Goal: Information Seeking & Learning: Check status

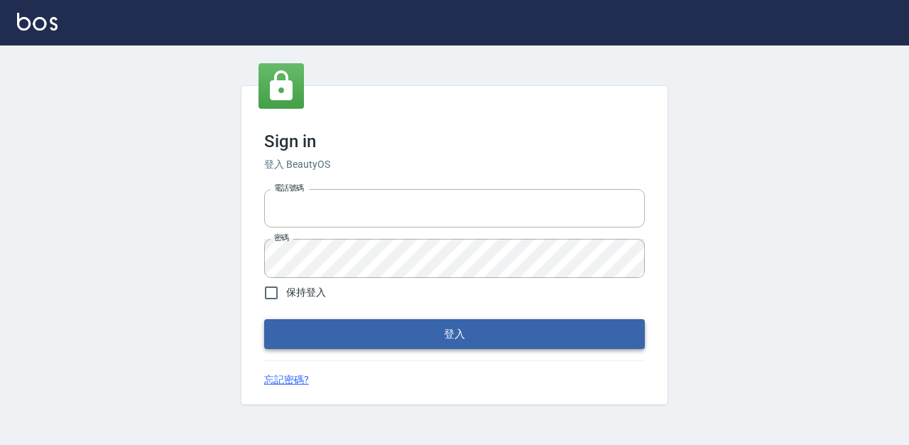
type input "0987925494"
click at [442, 337] on button "登入" at bounding box center [454, 334] width 381 height 30
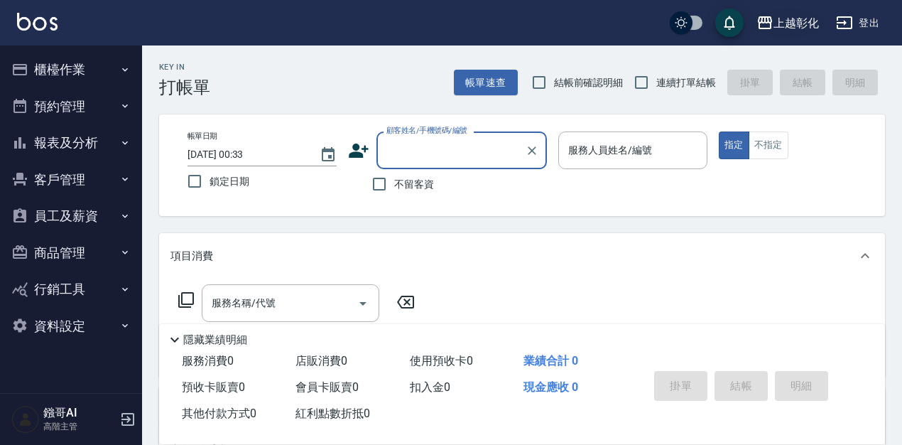
click at [794, 19] on div "上越彰化" at bounding box center [796, 23] width 45 height 18
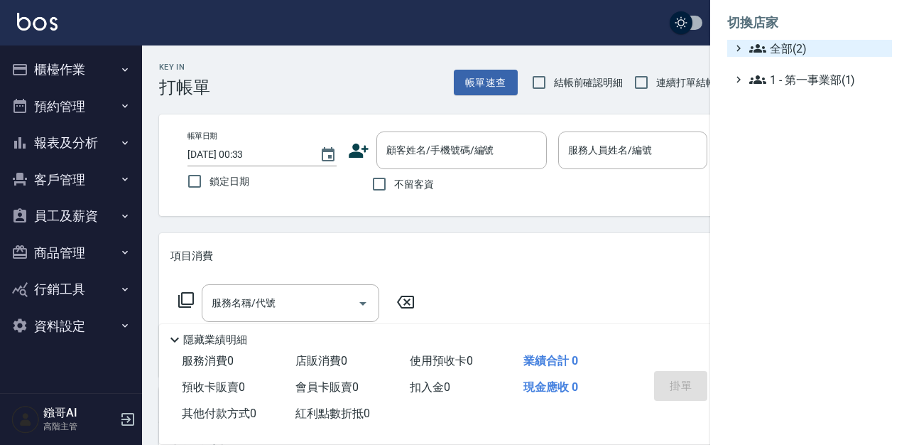
click at [788, 50] on span "全部(2)" at bounding box center [817, 48] width 137 height 17
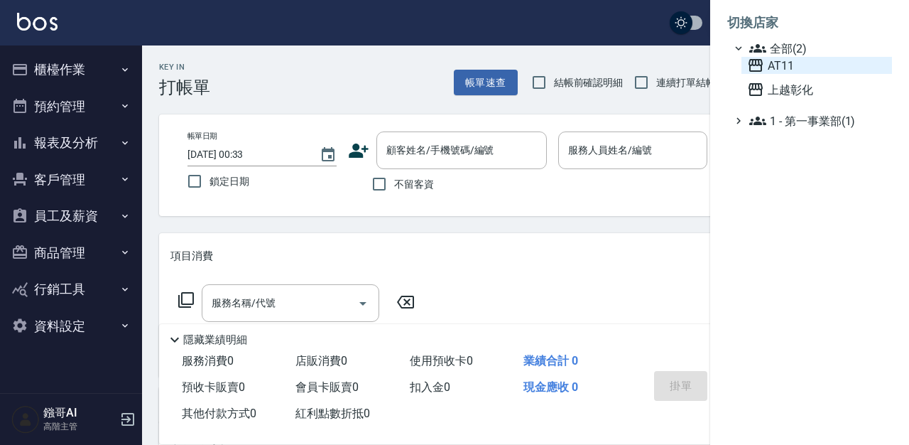
click at [781, 67] on span "AT11" at bounding box center [816, 65] width 139 height 17
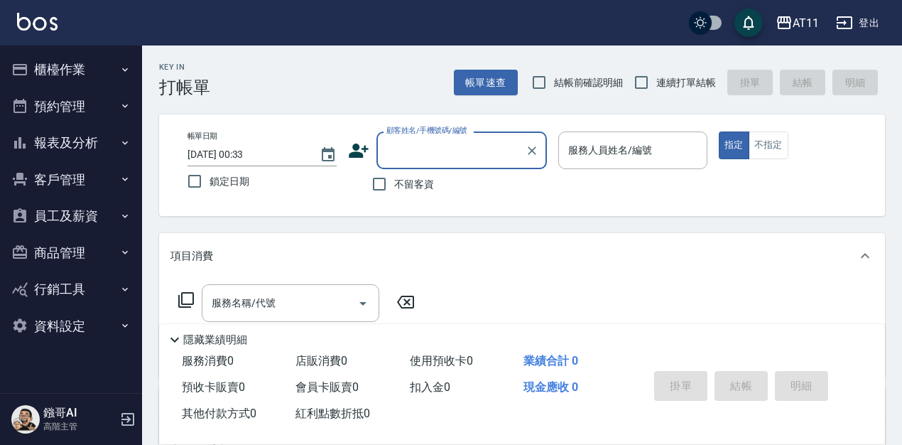
click at [76, 141] on button "報表及分析" at bounding box center [71, 142] width 131 height 37
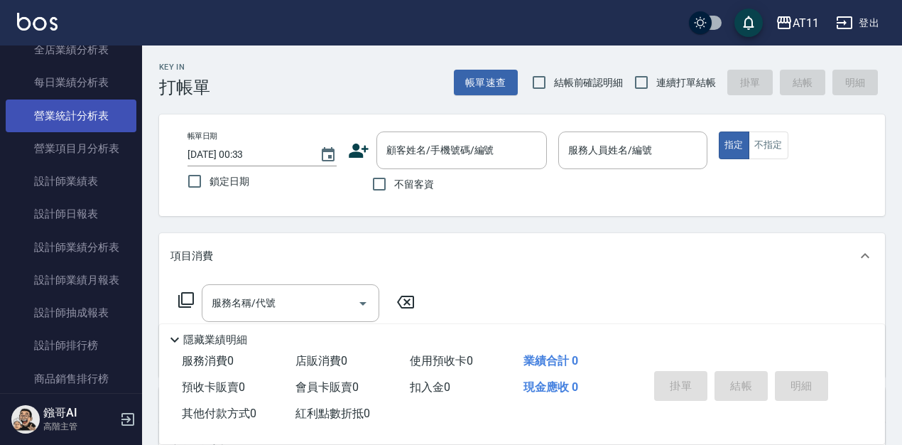
scroll to position [468, 0]
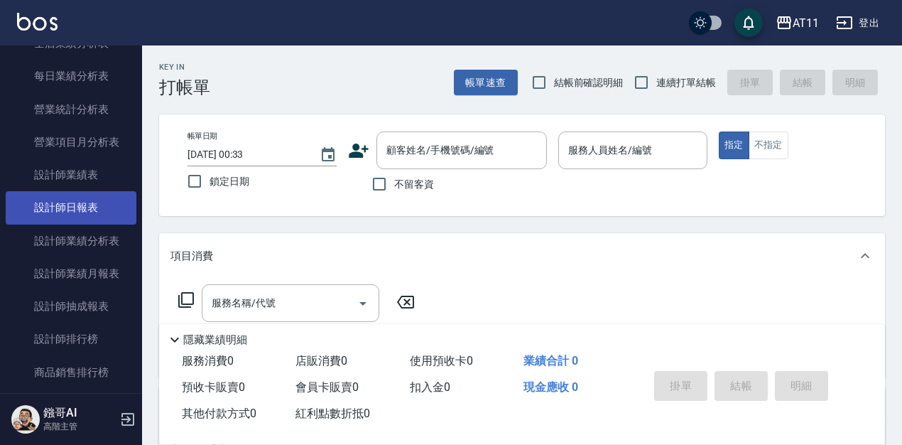
click at [66, 207] on link "設計師日報表" at bounding box center [71, 207] width 131 height 33
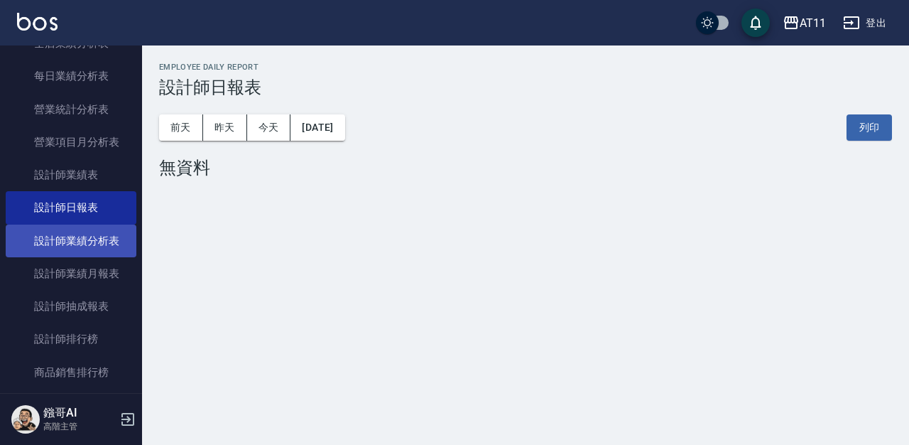
click at [76, 244] on link "設計師業績分析表" at bounding box center [71, 240] width 131 height 33
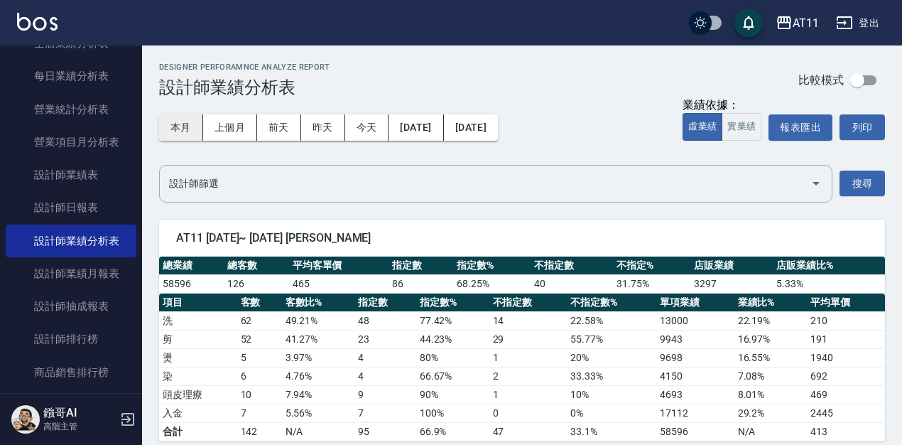
click at [187, 129] on button "本月" at bounding box center [181, 127] width 44 height 26
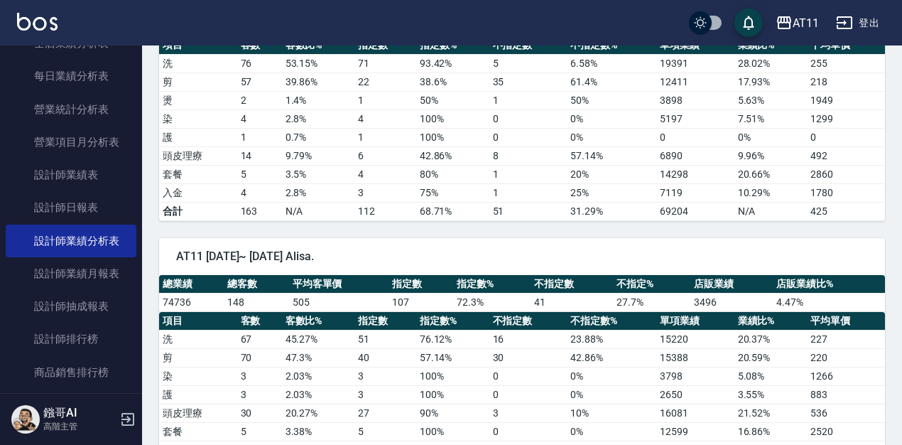
scroll to position [1427, 0]
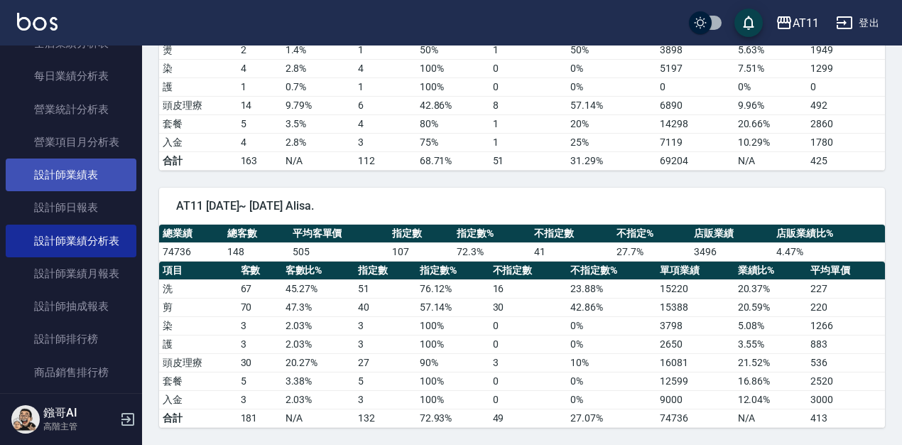
click at [86, 177] on link "設計師業績表" at bounding box center [71, 174] width 131 height 33
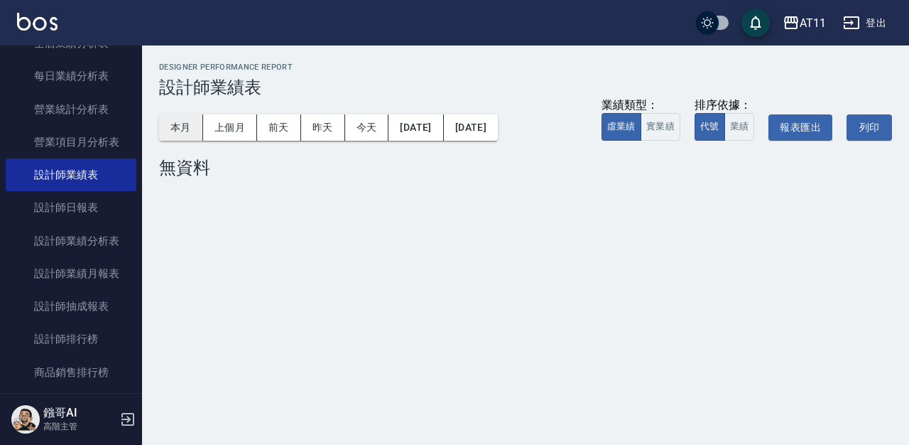
click at [182, 127] on button "本月" at bounding box center [181, 127] width 44 height 26
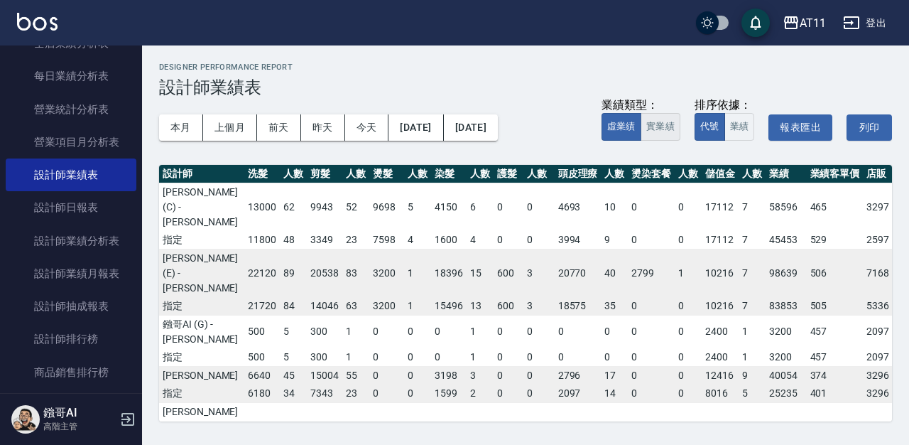
click at [667, 120] on button "實業績" at bounding box center [661, 127] width 40 height 28
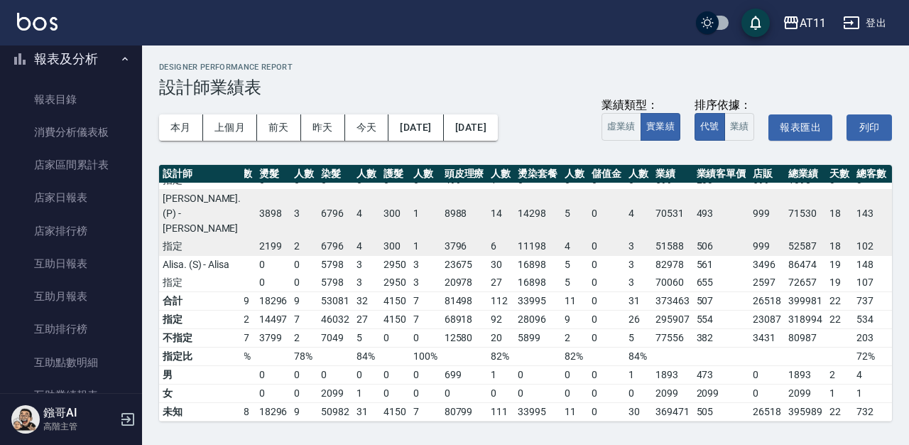
scroll to position [102, 0]
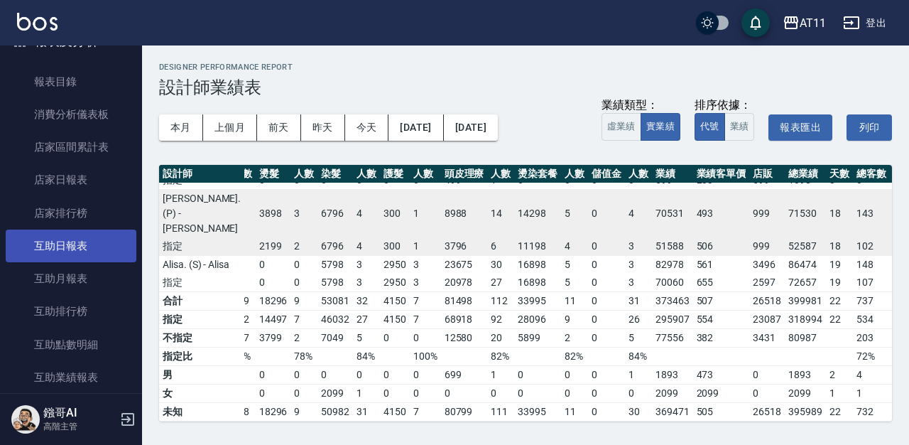
click at [85, 244] on link "互助日報表" at bounding box center [71, 245] width 131 height 33
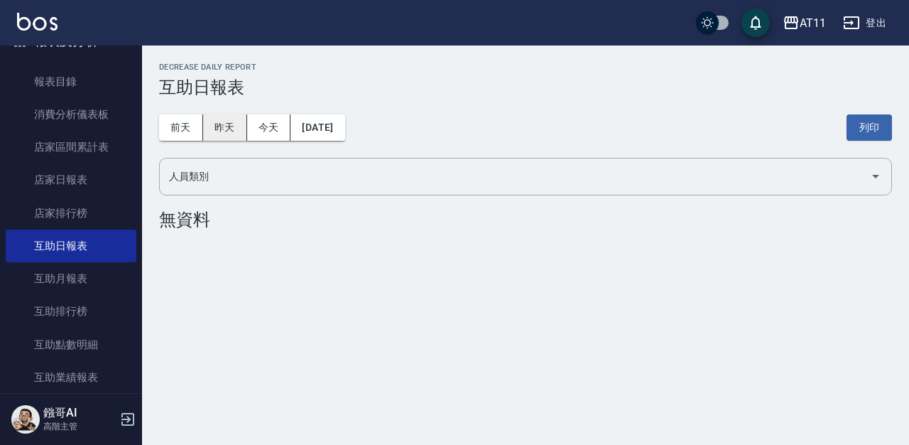
click at [222, 128] on button "昨天" at bounding box center [225, 127] width 44 height 26
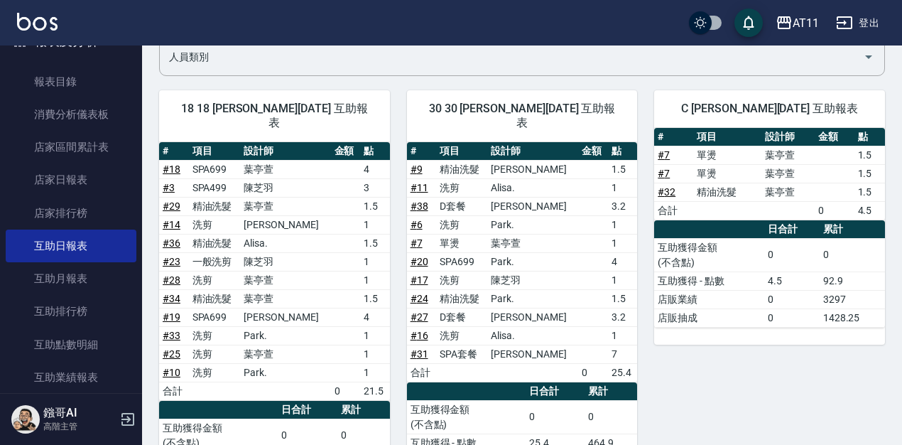
scroll to position [162, 0]
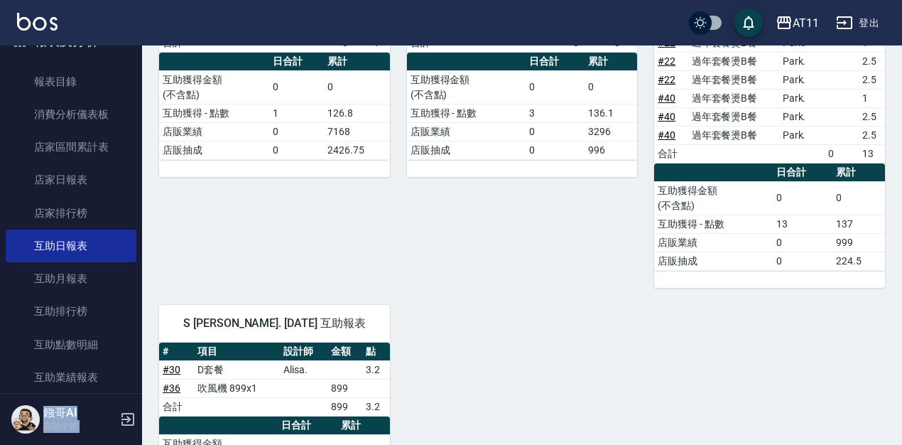
drag, startPoint x: 290, startPoint y: 144, endPoint x: 0, endPoint y: 444, distance: 417.0
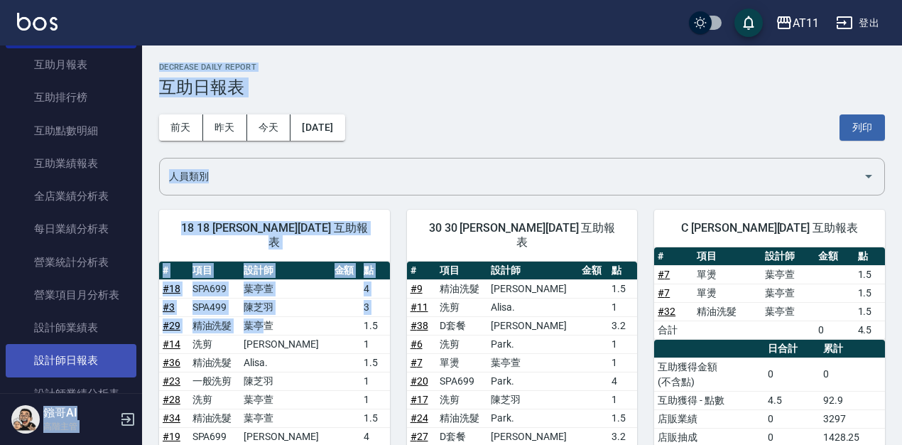
scroll to position [411, 0]
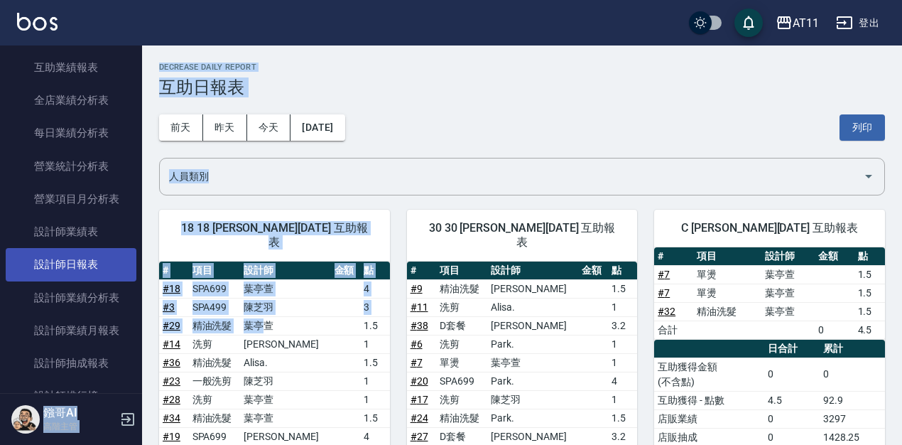
click at [93, 267] on link "設計師日報表" at bounding box center [71, 264] width 131 height 33
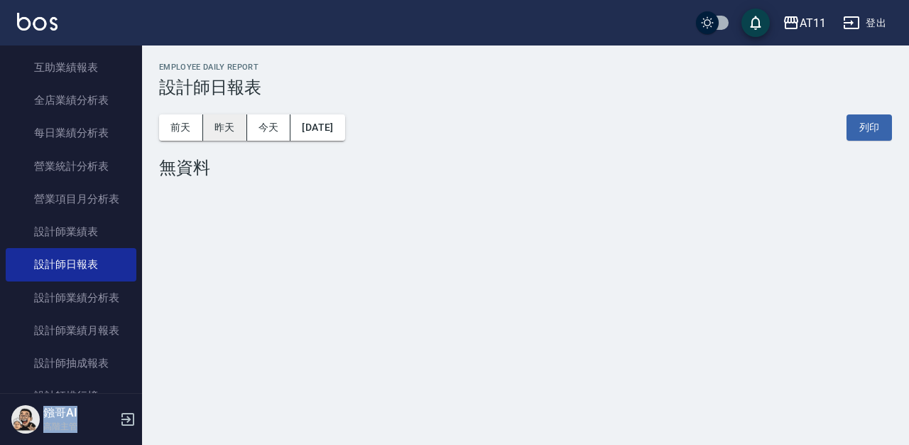
click at [226, 130] on button "昨天" at bounding box center [225, 127] width 44 height 26
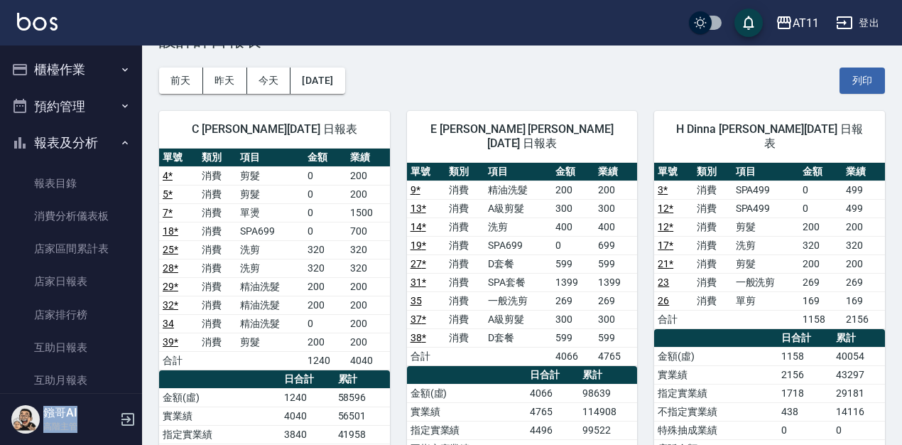
click at [77, 74] on button "櫃檯作業" at bounding box center [71, 69] width 131 height 37
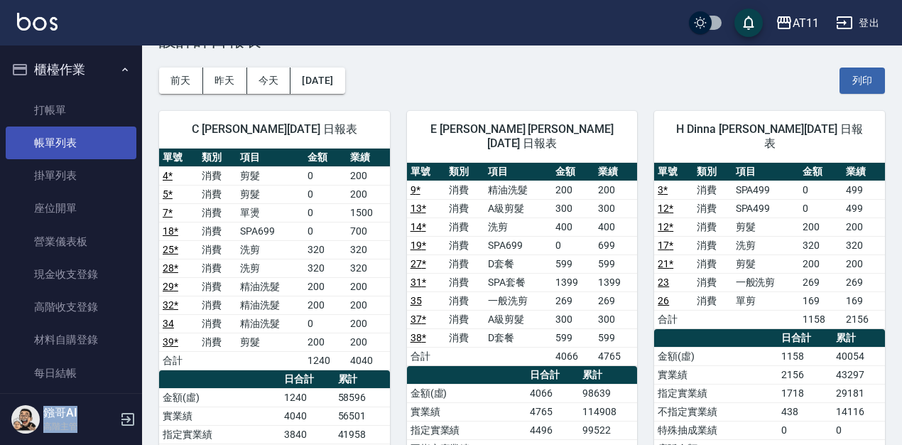
click at [63, 134] on link "帳單列表" at bounding box center [71, 142] width 131 height 33
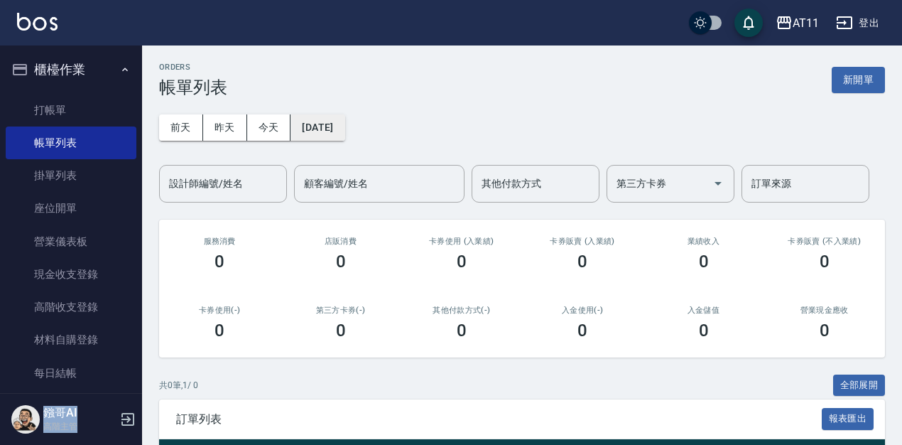
click at [318, 125] on button "2025/08/23" at bounding box center [318, 127] width 54 height 26
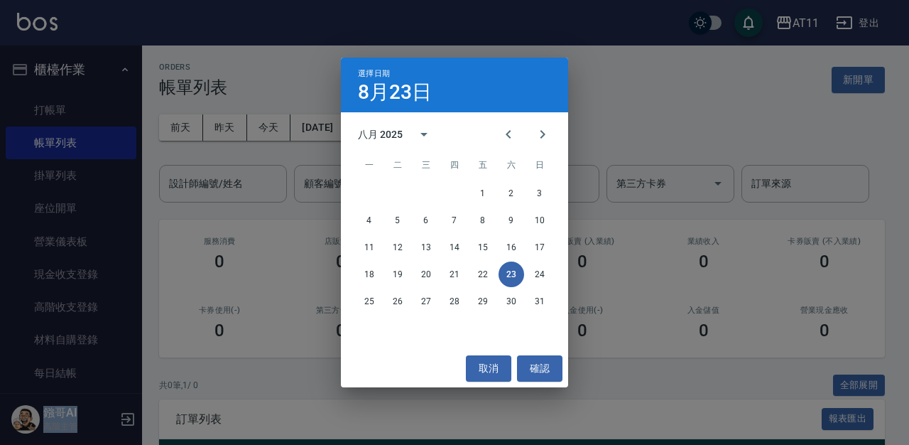
click at [302, 58] on div "選擇日期 8月23日 八月 2025 一 二 三 四 五 六 日 1 2 3 4 5 6 7 8 9 10 11 12 13 14 15 16 17 18 1…" at bounding box center [454, 222] width 909 height 445
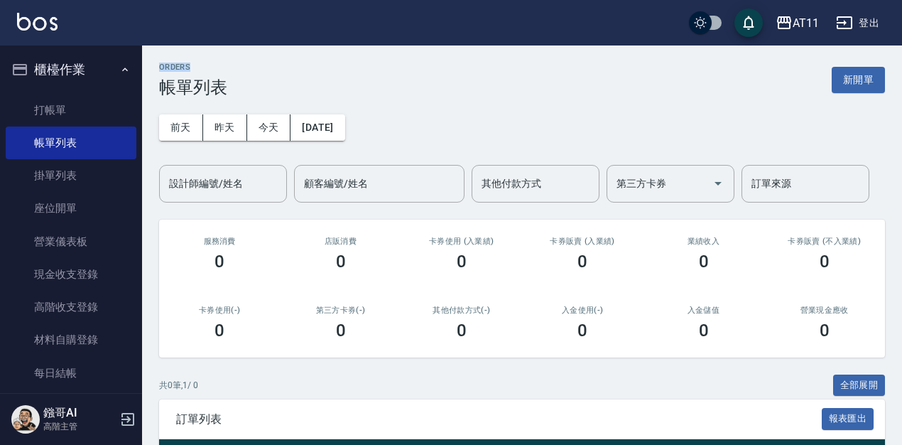
drag, startPoint x: 302, startPoint y: 58, endPoint x: 271, endPoint y: 65, distance: 31.4
click at [271, 65] on div "ORDERS 帳單列表 新開單 前天 昨天 今天 2025/08/23 設計師編號/姓名 設計師編號/姓名 顧客編號/姓名 顧客編號/姓名 其他付款方式 其他…" at bounding box center [522, 286] width 760 height 482
